Goal: Task Accomplishment & Management: Manage account settings

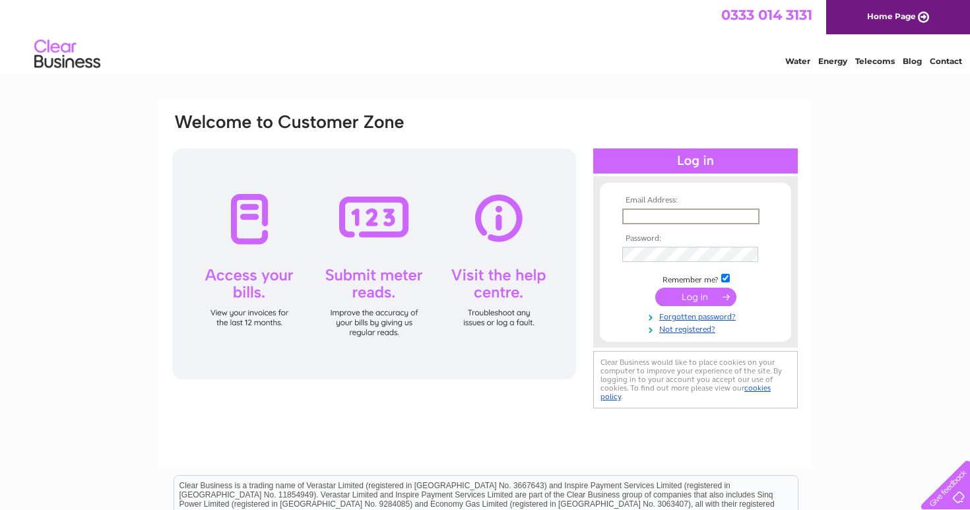
type input "ross@outofthewoods.me.uk"
click at [695, 295] on input "submit" at bounding box center [695, 297] width 81 height 18
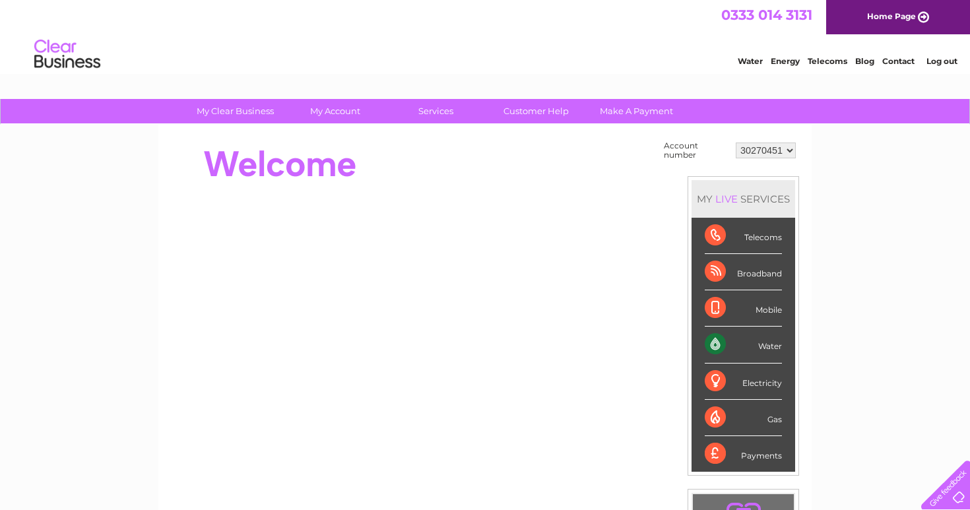
click at [757, 341] on div "Water" at bounding box center [742, 344] width 77 height 36
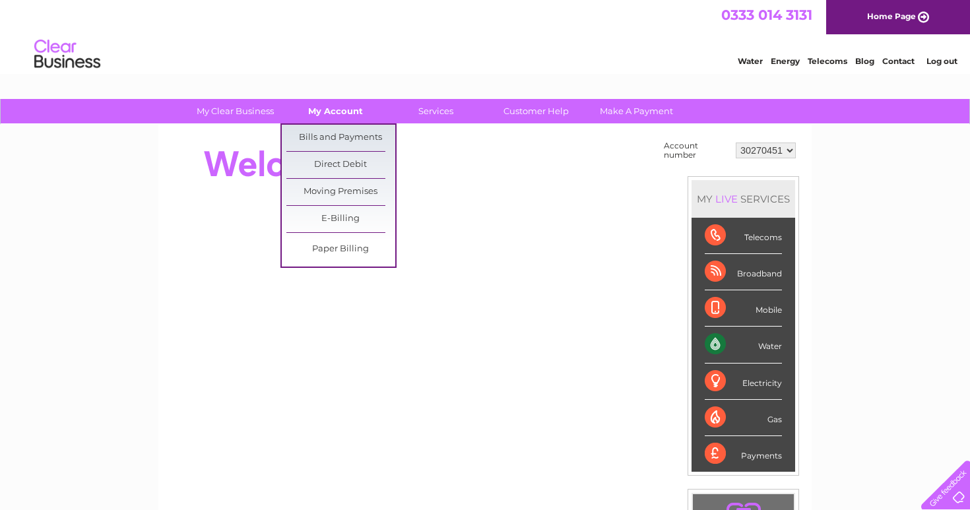
click at [355, 115] on link "My Account" at bounding box center [335, 111] width 109 height 24
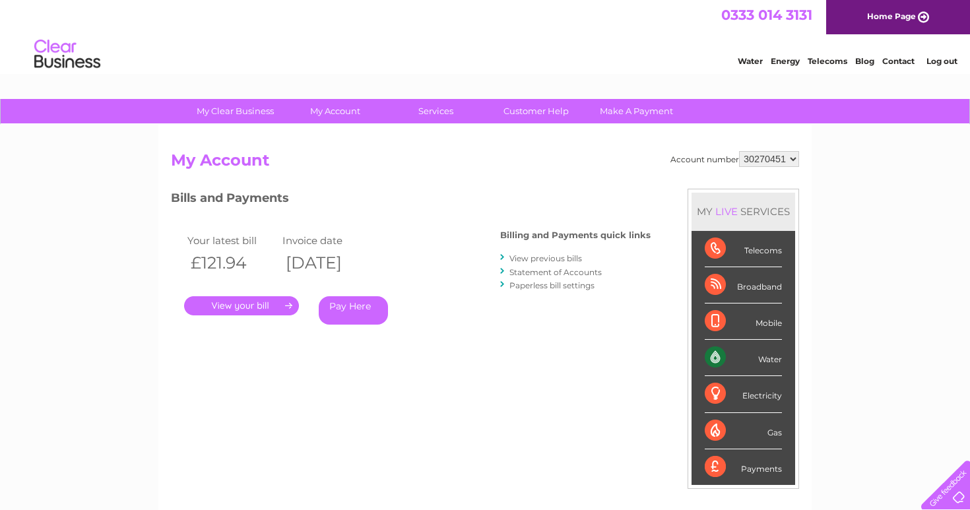
click at [558, 259] on link "View previous bills" at bounding box center [545, 258] width 73 height 10
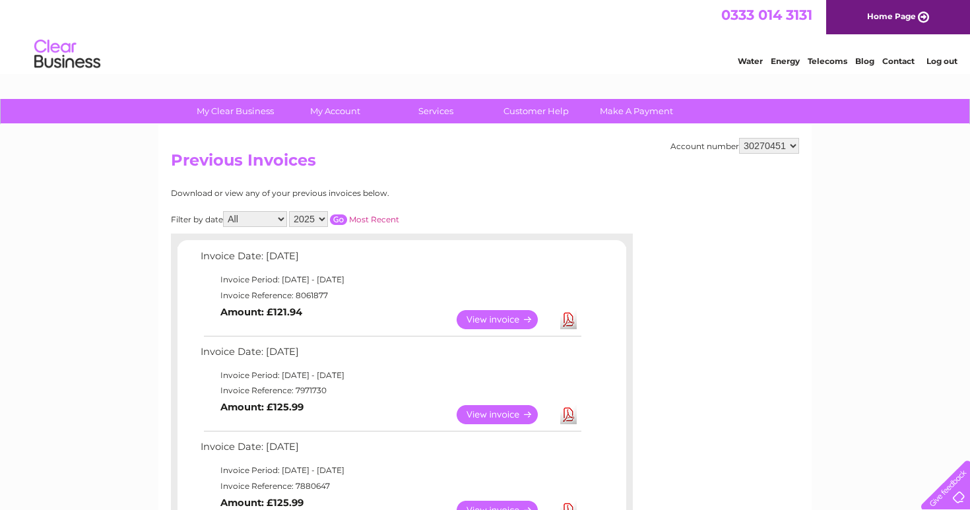
select select "2023"
